Goal: Register for event/course

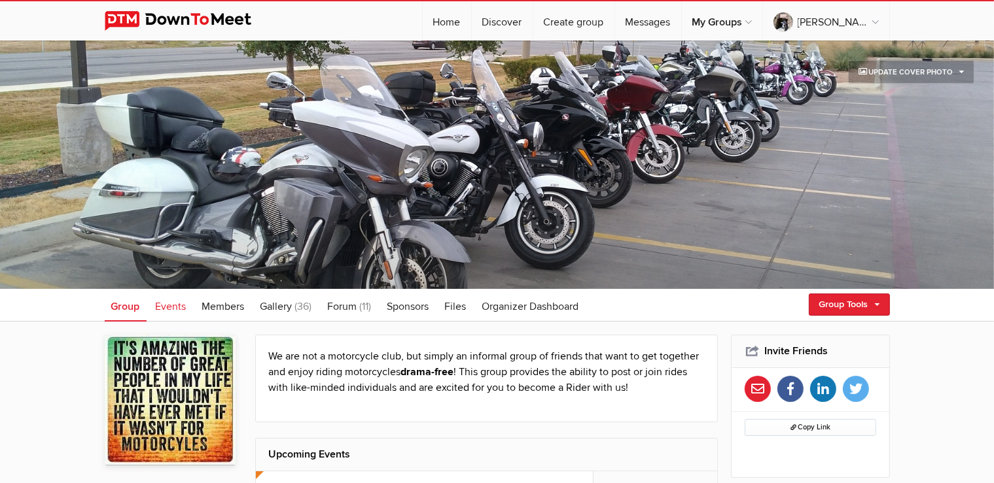
click at [190, 304] on link "Events" at bounding box center [171, 305] width 44 height 33
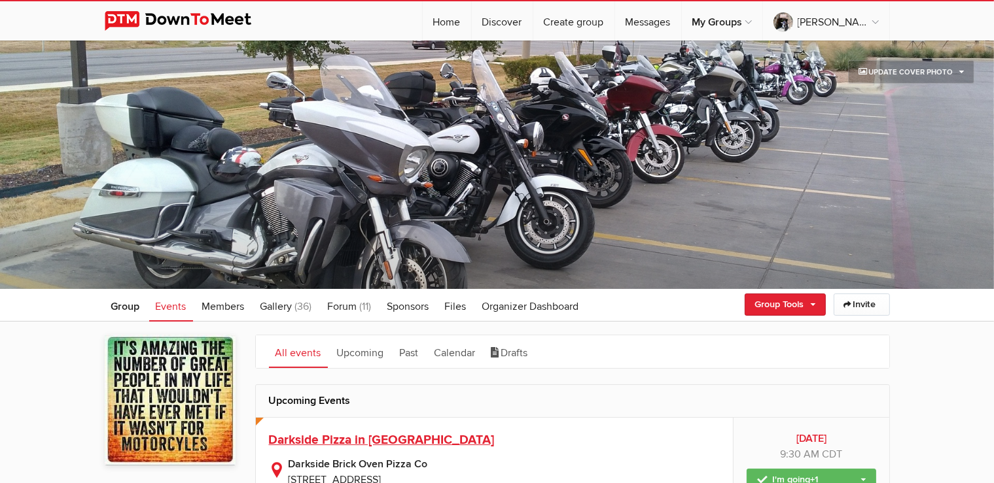
click at [377, 438] on span "Darkside Pizza in [GEOGRAPHIC_DATA]" at bounding box center [382, 440] width 226 height 16
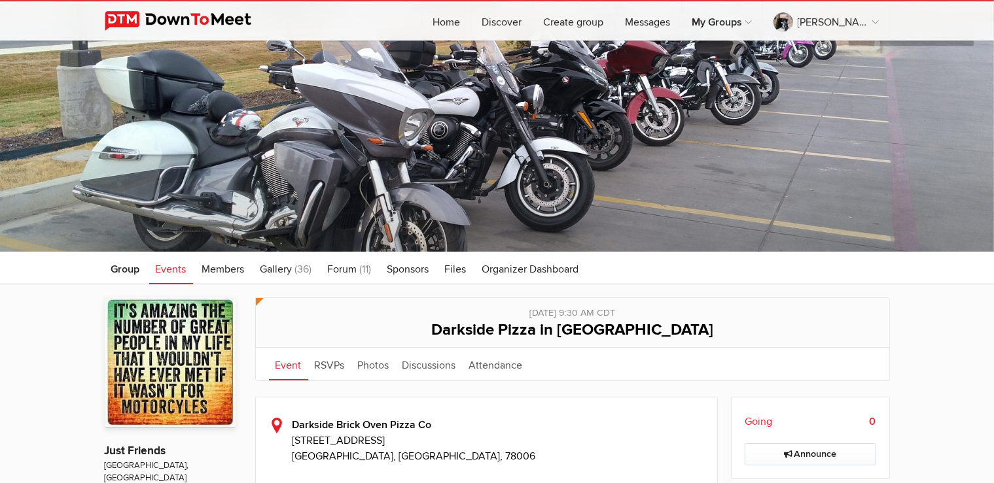
scroll to position [207, 0]
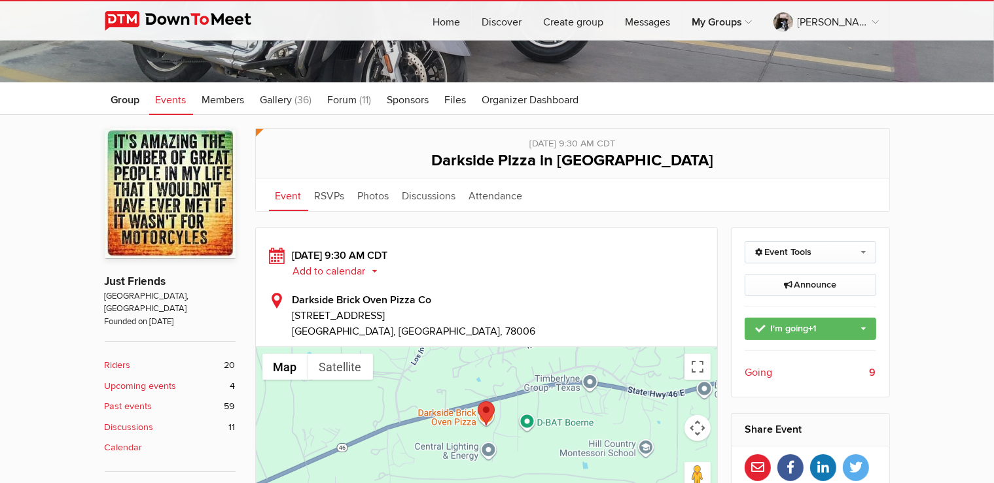
click at [870, 372] on b "9" at bounding box center [872, 373] width 7 height 16
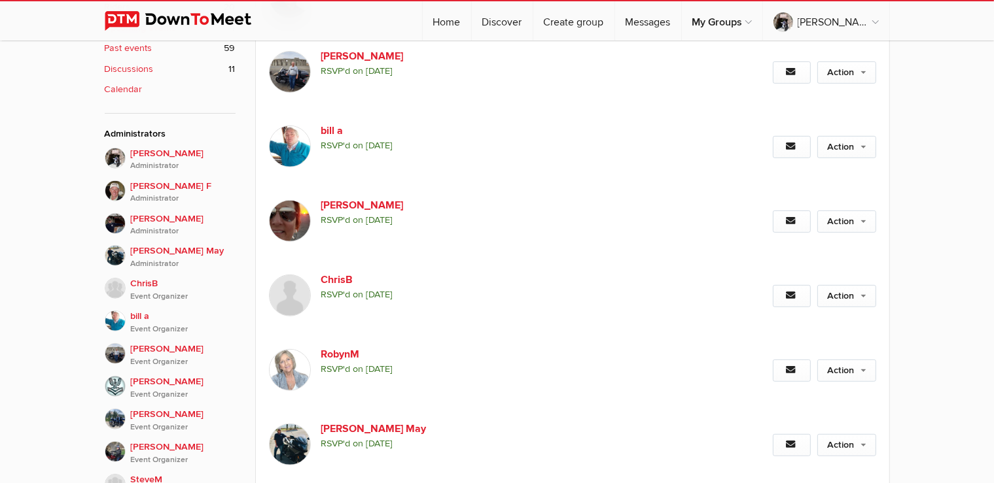
scroll to position [358, 0]
